Goal: Find specific page/section: Find specific page/section

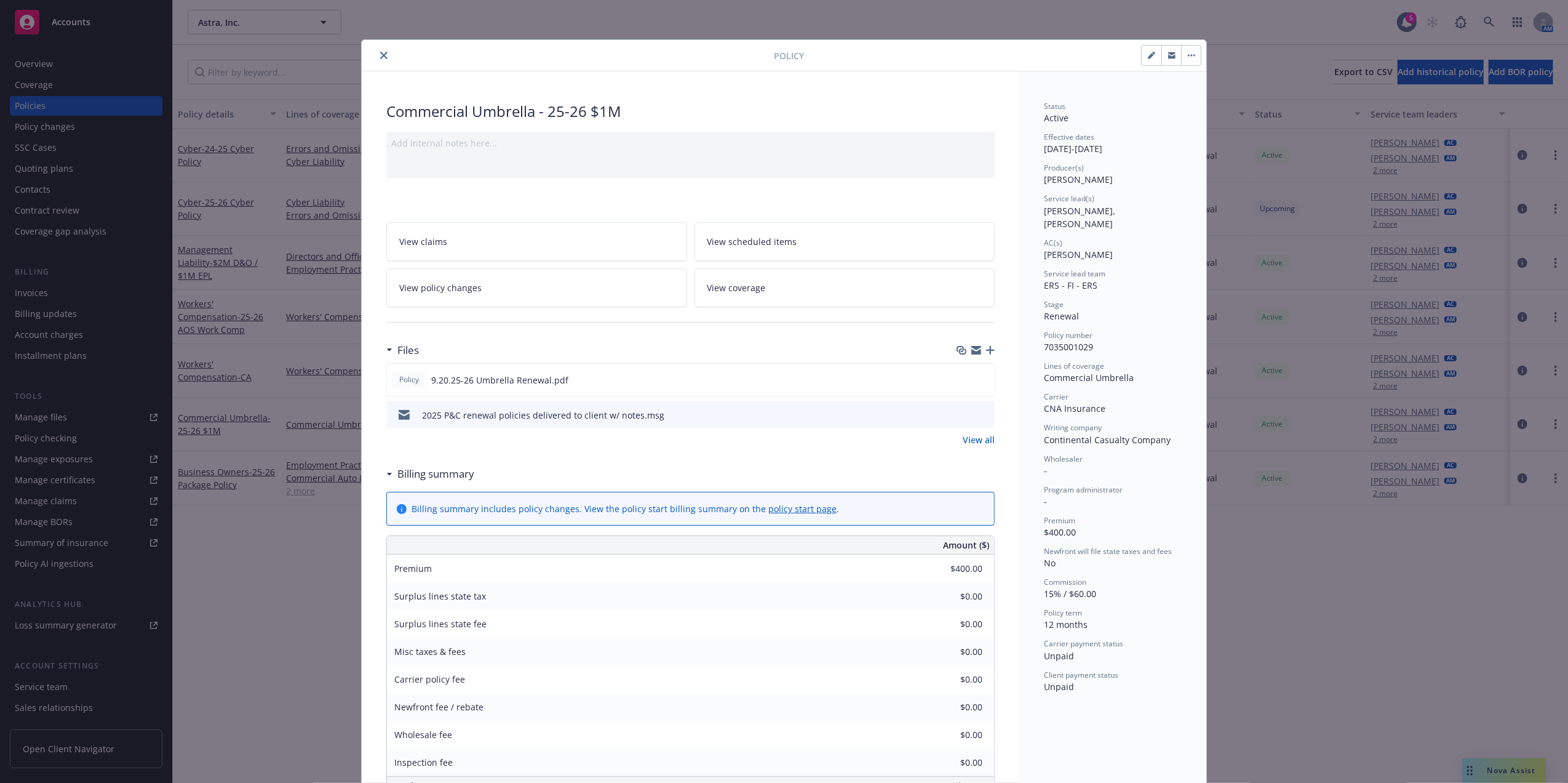
scroll to position [37, 0]
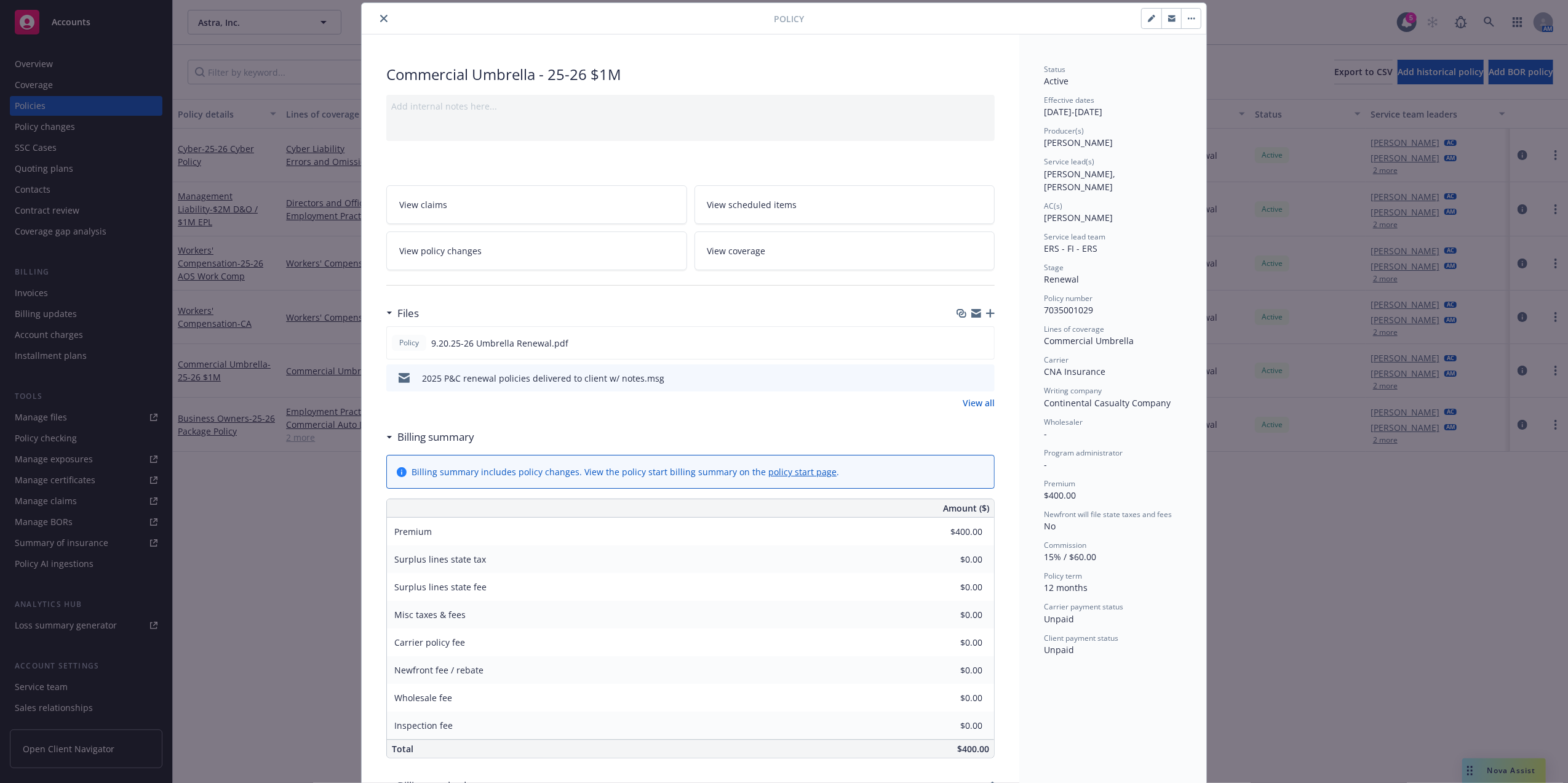
click at [380, 20] on icon "close" at bounding box center [384, 18] width 7 height 7
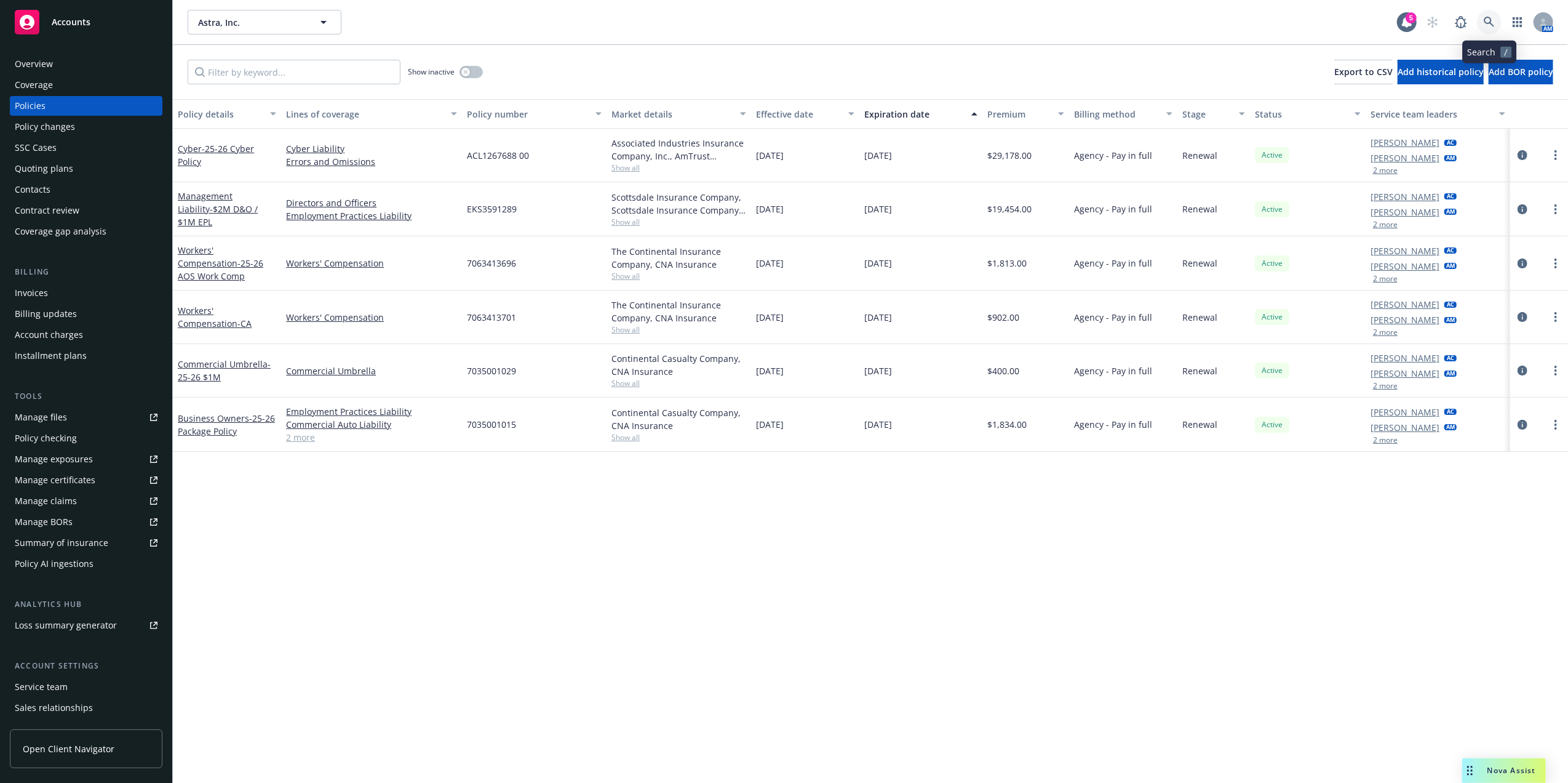
click at [1487, 13] on link at bounding box center [1489, 23] width 25 height 25
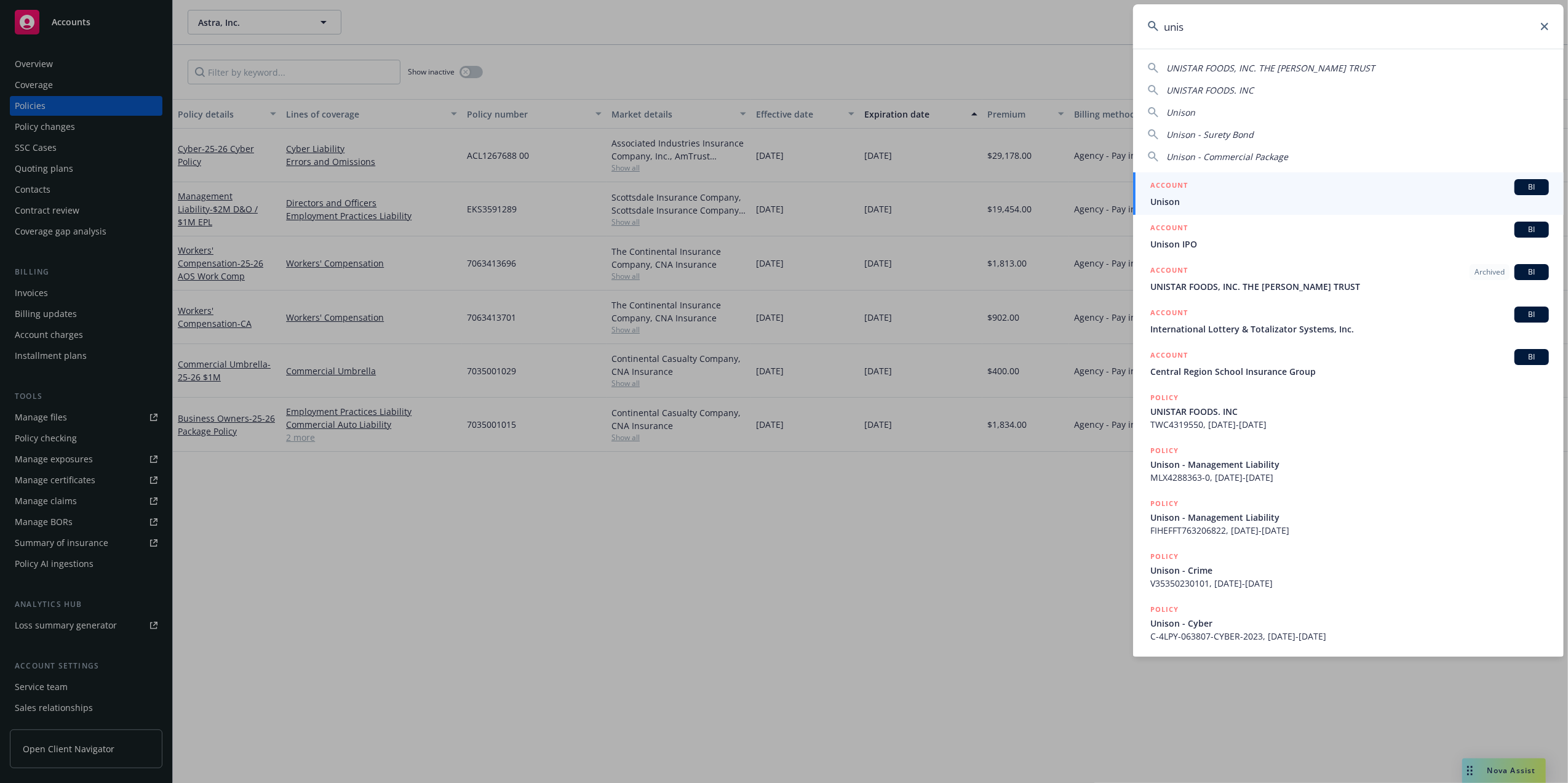
type input "unis"
click at [1217, 183] on div "ACCOUNT BI" at bounding box center [1350, 187] width 399 height 16
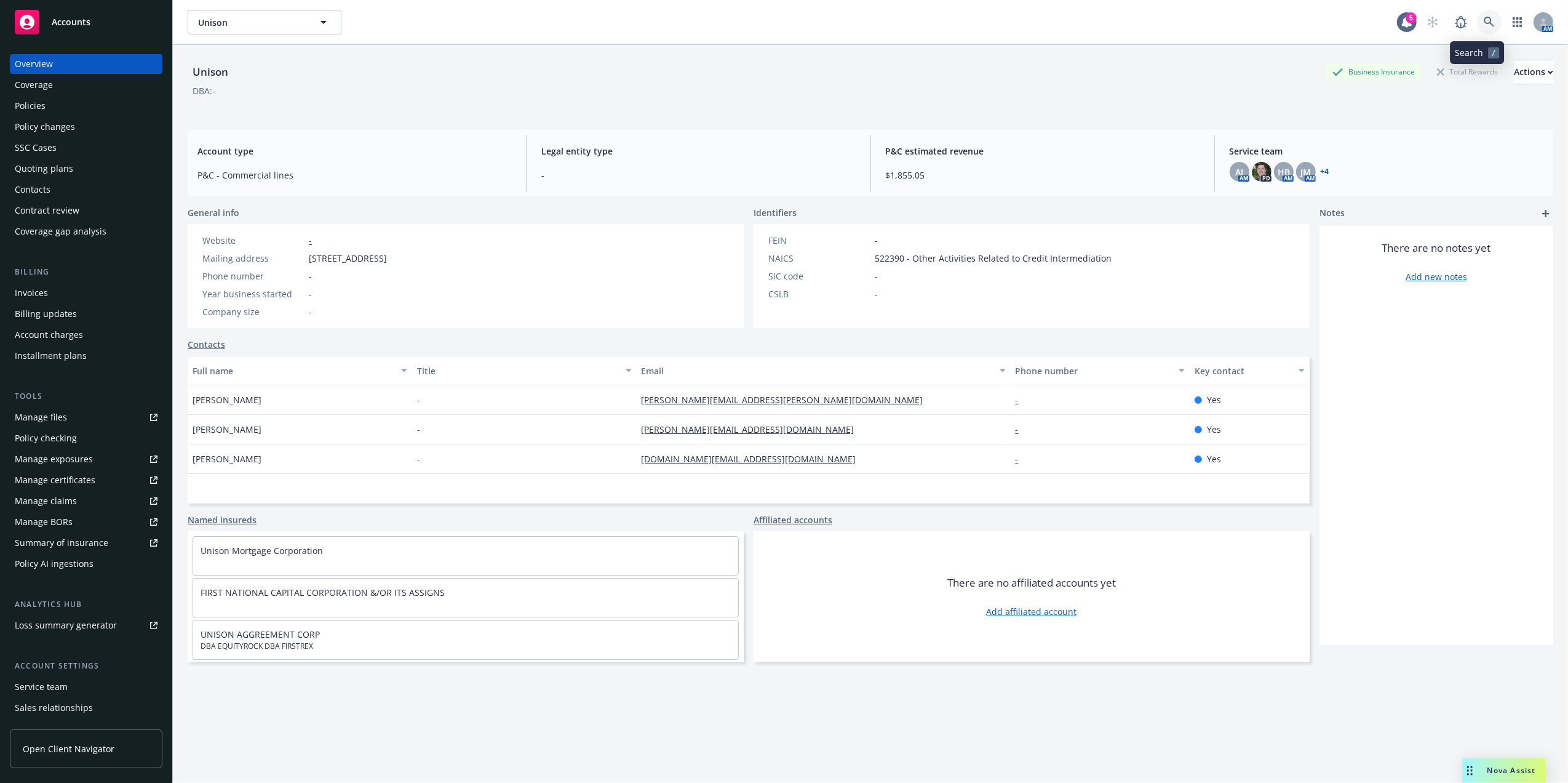
click at [1477, 13] on link at bounding box center [1489, 23] width 25 height 25
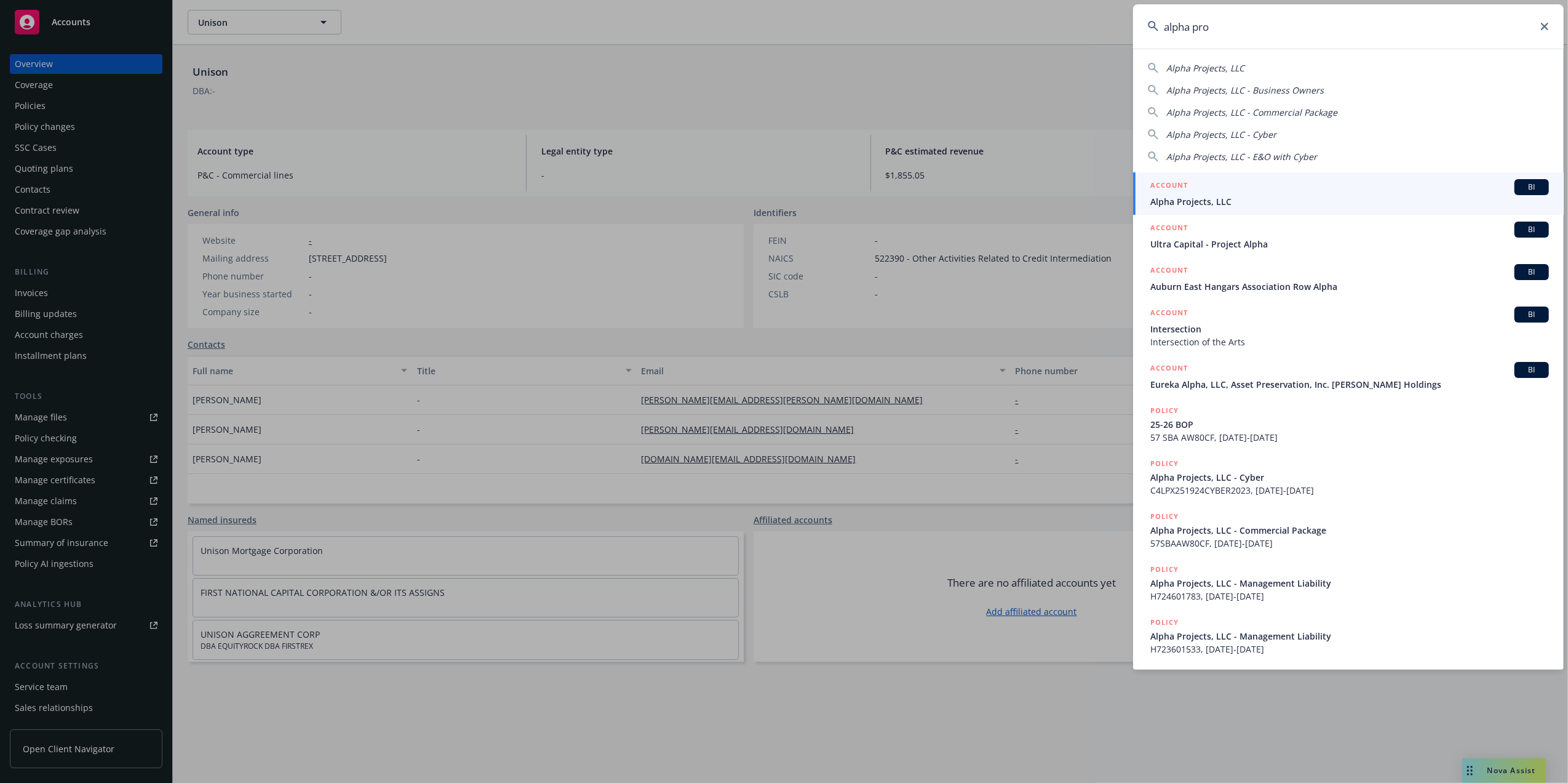
type input "alpha pro"
drag, startPoint x: 1212, startPoint y: 185, endPoint x: 1275, endPoint y: 191, distance: 63.3
click at [1212, 185] on div "ACCOUNT BI" at bounding box center [1350, 187] width 399 height 16
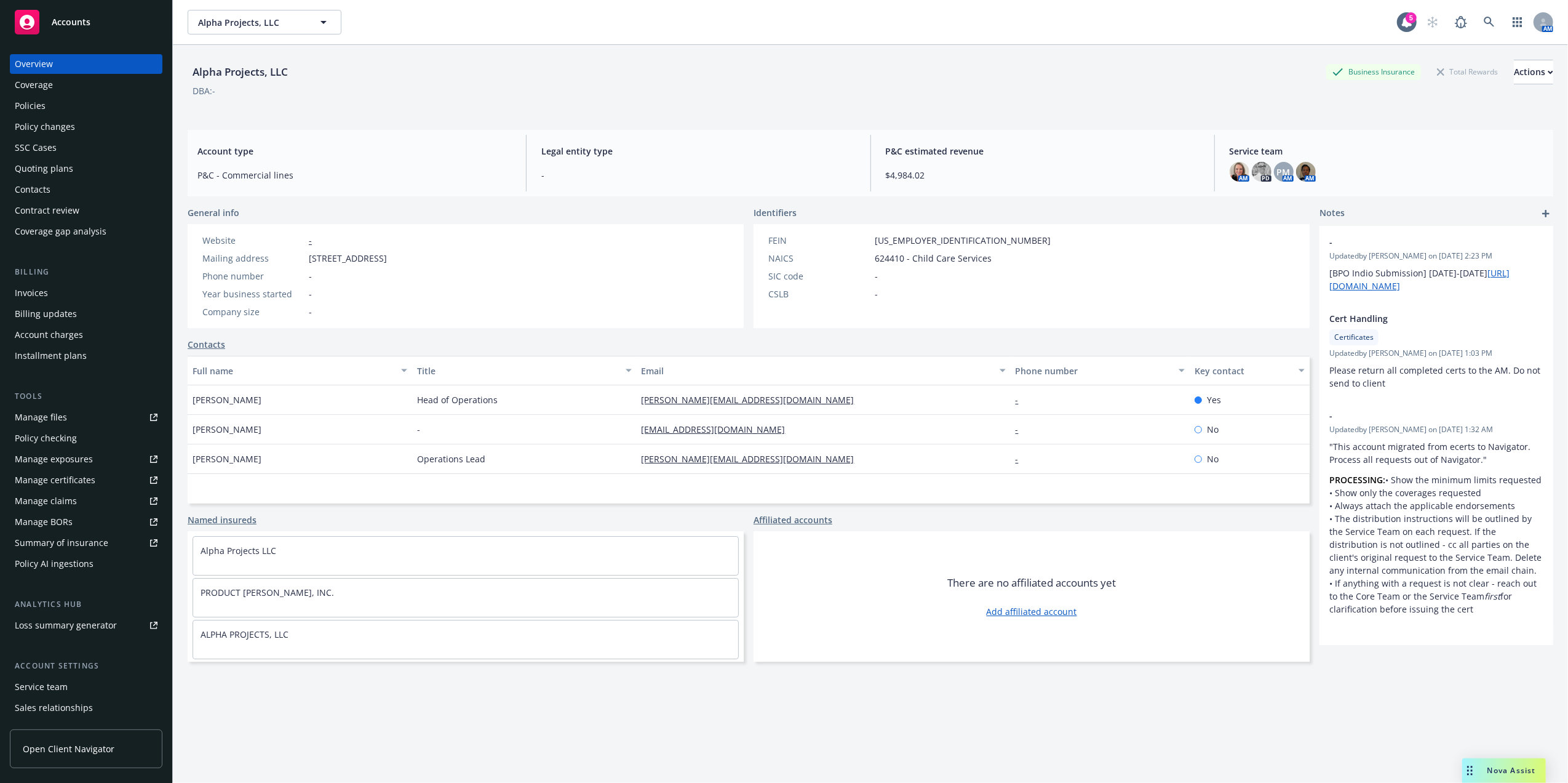
click at [39, 111] on div "Policies" at bounding box center [30, 106] width 31 height 20
